Goal: Task Accomplishment & Management: Manage account settings

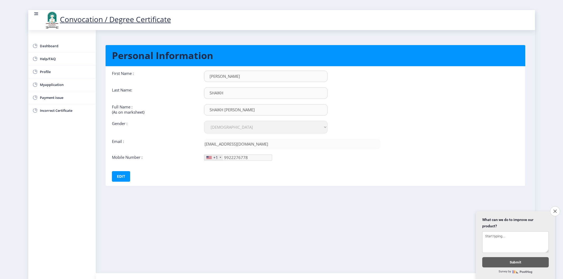
select select "[DEMOGRAPHIC_DATA]"
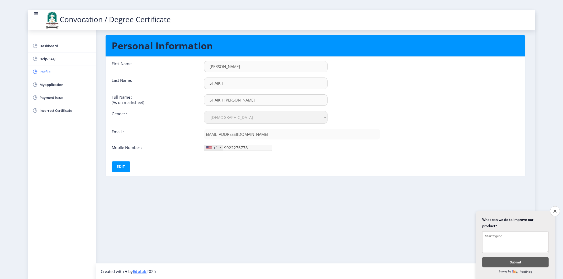
click at [52, 73] on span "Profile" at bounding box center [66, 72] width 52 height 6
click at [28, 65] on link "Profile" at bounding box center [62, 71] width 68 height 13
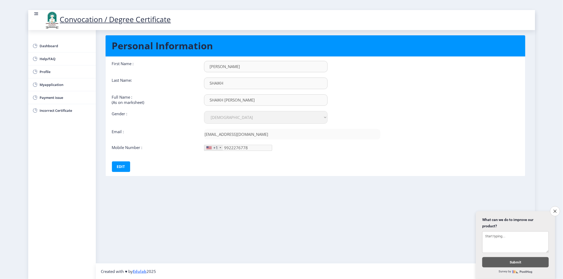
click at [100, 122] on nb-layout-column "Personal Information First Name : [PERSON_NAME] Last Name: [PERSON_NAME] Full N…" at bounding box center [315, 141] width 439 height 243
click at [101, 122] on nb-layout-column "Personal Information First Name : [PERSON_NAME] Last Name: [PERSON_NAME] Full N…" at bounding box center [315, 141] width 439 height 243
click at [101, 124] on nb-layout-column "Personal Information First Name : [PERSON_NAME] Last Name: [PERSON_NAME] Full N…" at bounding box center [315, 141] width 439 height 243
click at [108, 162] on div "First Name : [PERSON_NAME] Last Name: [PERSON_NAME] Full Name : (As on markshee…" at bounding box center [246, 116] width 277 height 111
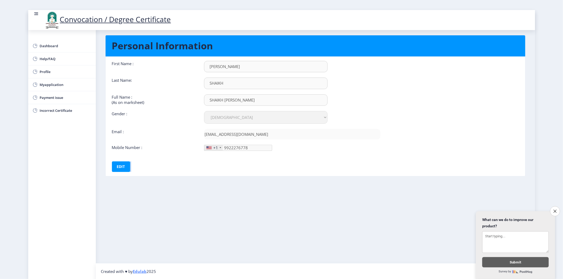
click at [108, 165] on div "First Name : [PERSON_NAME] Last Name: [PERSON_NAME] Full Name : (As on markshee…" at bounding box center [246, 116] width 277 height 111
click at [110, 179] on ngx-profile "Personal Information First Name : [PERSON_NAME] Last Name: [PERSON_NAME] Full N…" at bounding box center [315, 110] width 420 height 160
click at [111, 179] on ngx-profile "Personal Information First Name : [PERSON_NAME] Last Name: [PERSON_NAME] Full N…" at bounding box center [315, 110] width 420 height 160
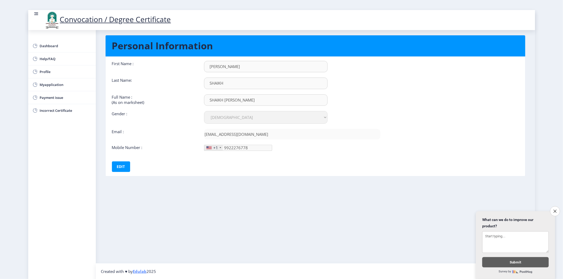
click at [320, 205] on nb-layout-column "Personal Information First Name : [PERSON_NAME] Last Name: [PERSON_NAME] Full N…" at bounding box center [315, 141] width 439 height 243
click at [41, 67] on link "Profile" at bounding box center [62, 71] width 68 height 13
click at [40, 72] on span "Profile" at bounding box center [66, 72] width 52 height 6
click at [47, 40] on link "Dashboard" at bounding box center [62, 46] width 68 height 13
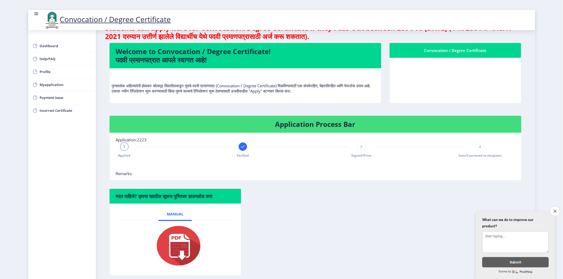
scroll to position [29, 0]
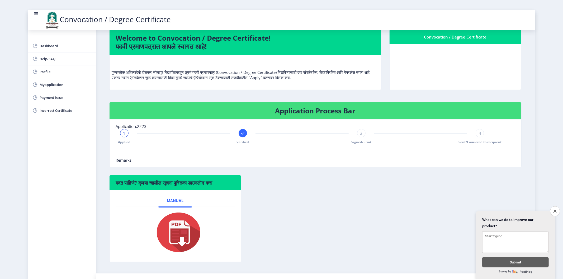
click at [242, 136] on div at bounding box center [243, 133] width 8 height 8
click at [124, 134] on icon at bounding box center [123, 133] width 3 height 3
click at [124, 134] on span "1" at bounding box center [124, 133] width 2 height 5
click at [57, 62] on link "Help/FAQ" at bounding box center [62, 59] width 68 height 13
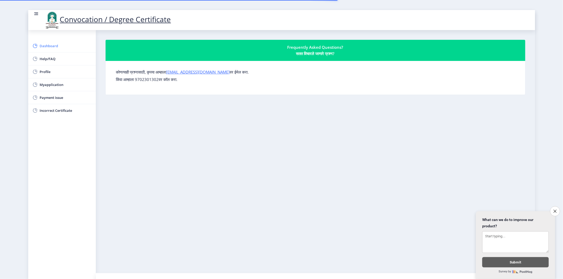
click at [58, 43] on span "Dashboard" at bounding box center [66, 46] width 52 height 6
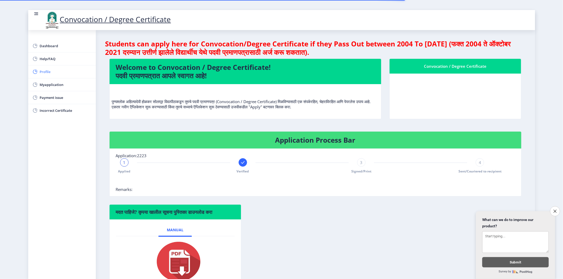
click at [56, 72] on span "Profile" at bounding box center [66, 72] width 52 height 6
select select
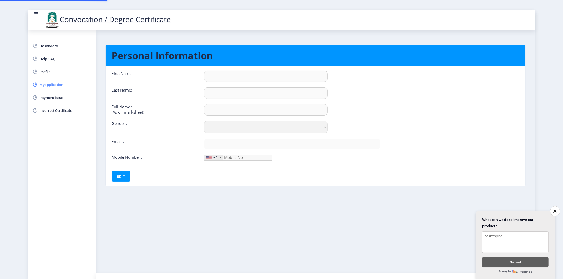
type input "[PERSON_NAME]"
type input "SHAIKH"
type input "SHAIKH [PERSON_NAME]"
select select "[DEMOGRAPHIC_DATA]"
type input "[EMAIL_ADDRESS][DOMAIN_NAME]"
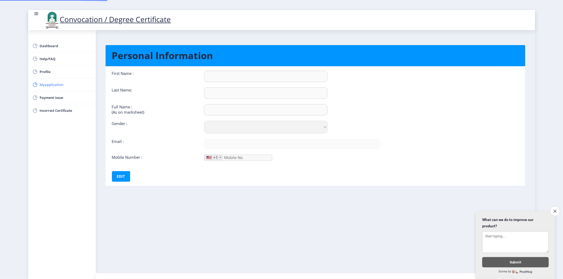
type input "9922276778"
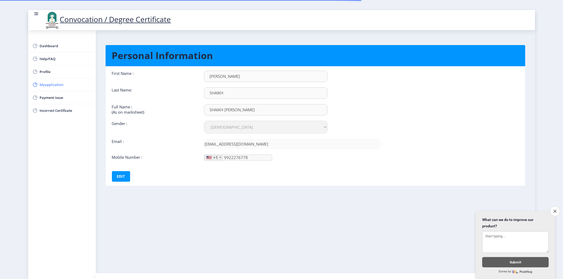
click at [58, 85] on span "Myapplication" at bounding box center [66, 85] width 52 height 6
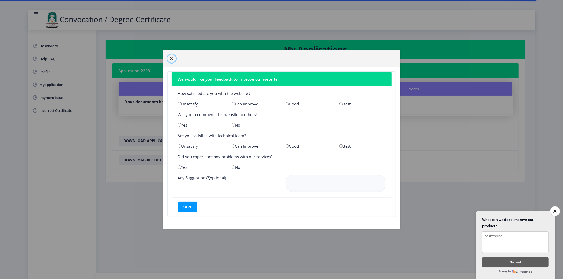
click at [174, 60] on button "button" at bounding box center [171, 58] width 8 height 8
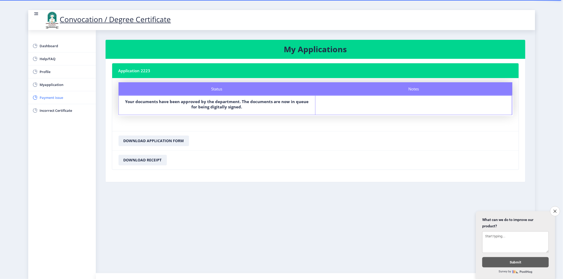
click at [49, 97] on span "Payment issue" at bounding box center [66, 98] width 52 height 6
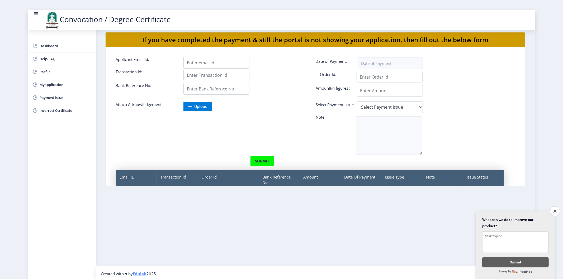
scroll to position [10, 0]
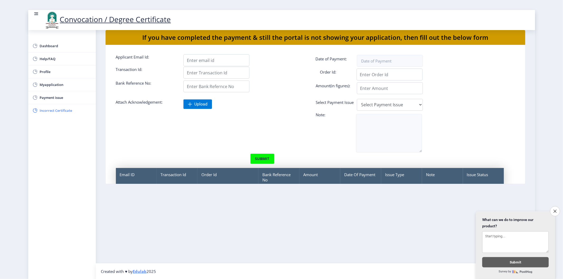
click at [63, 112] on span "Incorrect Certificate" at bounding box center [66, 110] width 52 height 6
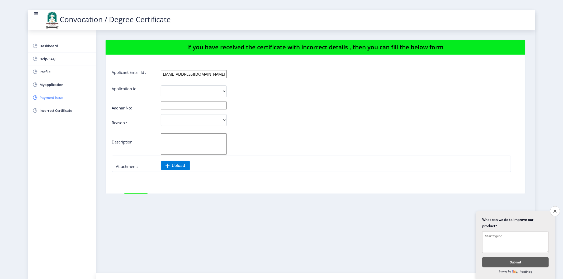
click at [44, 95] on span "Payment issue" at bounding box center [66, 98] width 52 height 6
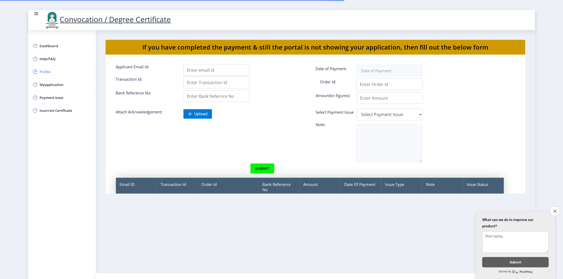
click at [53, 69] on span "Profile" at bounding box center [66, 72] width 52 height 6
select select
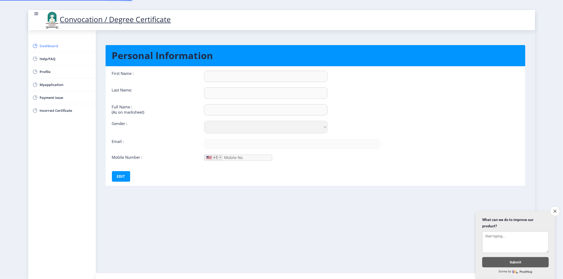
type input "[PERSON_NAME]"
type input "SHAIKH"
type input "SHAIKH [PERSON_NAME]"
select select "[DEMOGRAPHIC_DATA]"
type input "[EMAIL_ADDRESS][DOMAIN_NAME]"
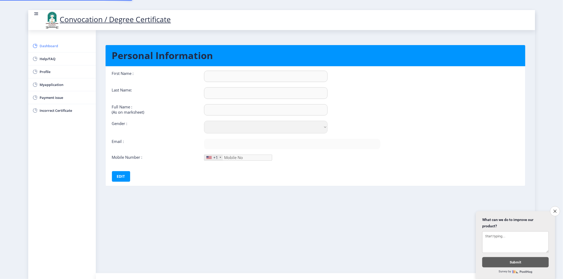
type input "9922276778"
click at [57, 42] on link "Dashboard" at bounding box center [62, 46] width 68 height 13
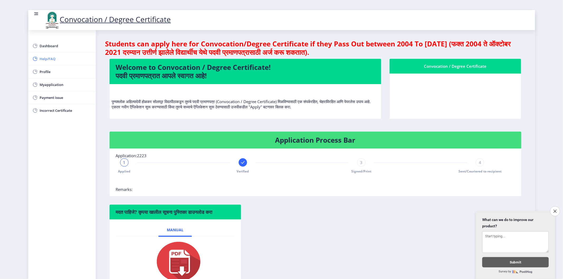
click at [44, 60] on span "Help/FAQ" at bounding box center [66, 59] width 52 height 6
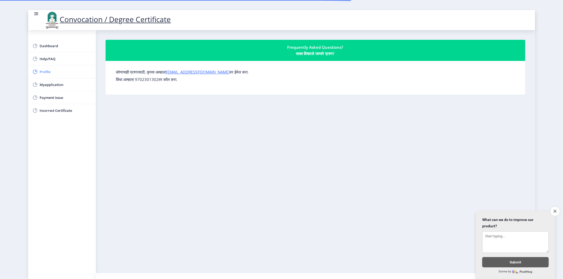
click at [54, 73] on span "Profile" at bounding box center [66, 72] width 52 height 6
select select
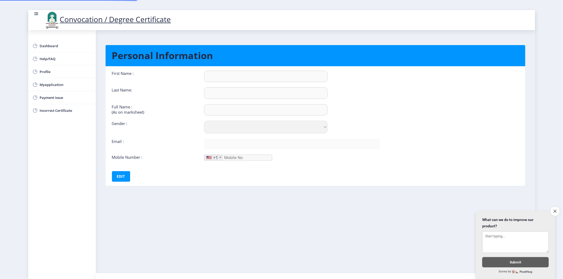
type input "[PERSON_NAME]"
type input "SHAIKH"
type input "SHAIKH [PERSON_NAME]"
select select "[DEMOGRAPHIC_DATA]"
type input "[EMAIL_ADDRESS][DOMAIN_NAME]"
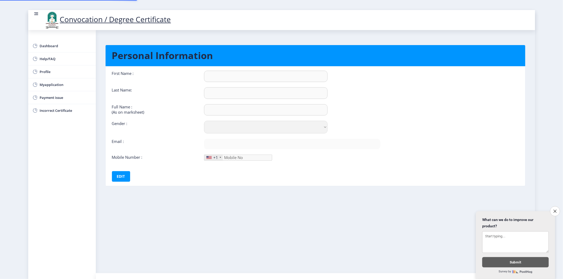
type input "9922276778"
